Goal: Information Seeking & Learning: Learn about a topic

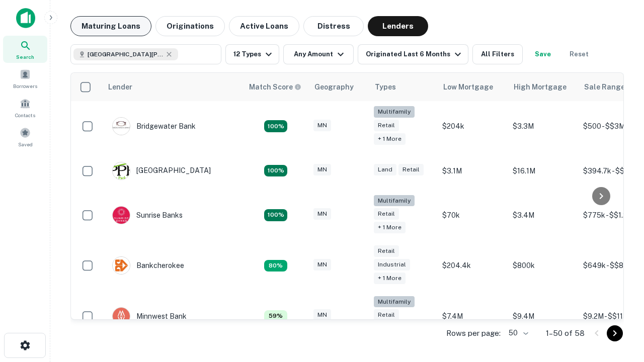
click at [111, 26] on button "Maturing Loans" at bounding box center [110, 26] width 81 height 20
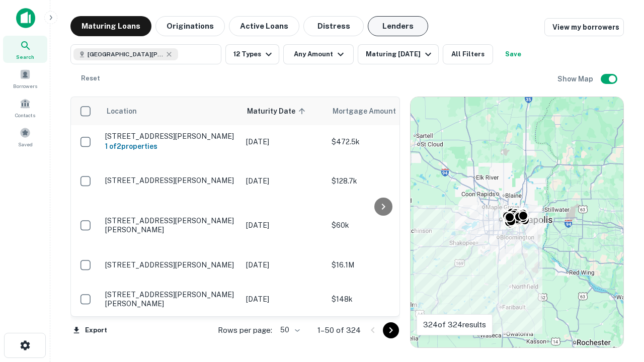
click at [398, 26] on button "Lenders" at bounding box center [398, 26] width 60 height 20
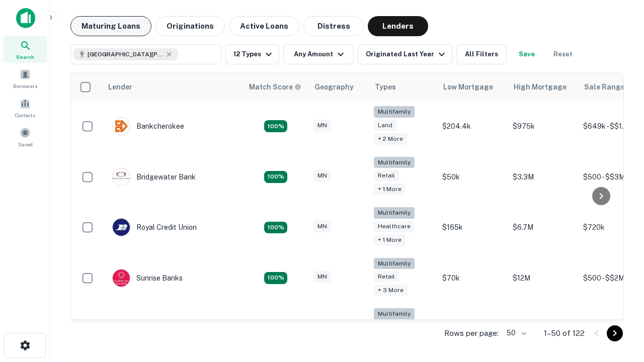
click at [111, 26] on button "Maturing Loans" at bounding box center [110, 26] width 81 height 20
